Goal: Find specific page/section

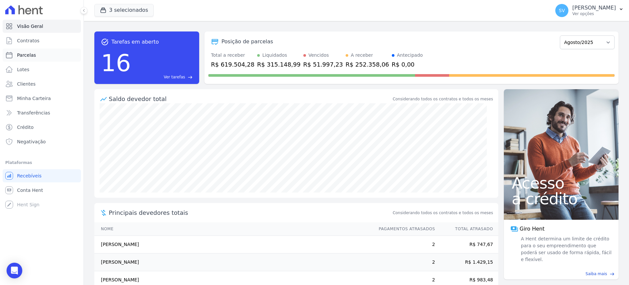
click at [30, 57] on span "Parcelas" at bounding box center [26, 55] width 19 height 7
click at [28, 55] on span "Parcelas" at bounding box center [26, 55] width 19 height 7
select select
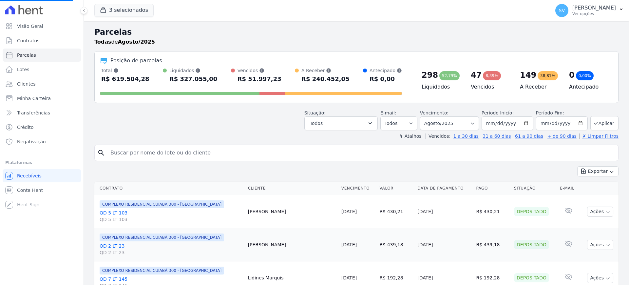
select select
click at [197, 151] on input "search" at bounding box center [361, 152] width 509 height 13
paste input "[PERSON_NAME]"
type input "[PERSON_NAME]"
select select
